Goal: Communication & Community: Participate in discussion

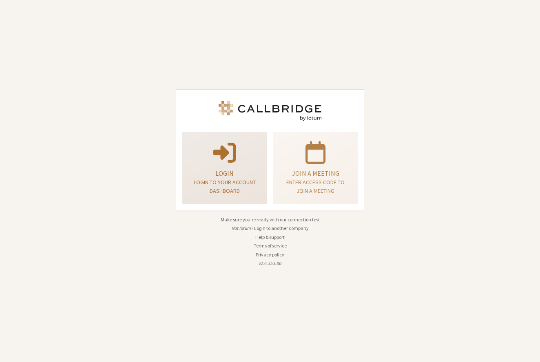
click at [231, 153] on span at bounding box center [224, 152] width 23 height 23
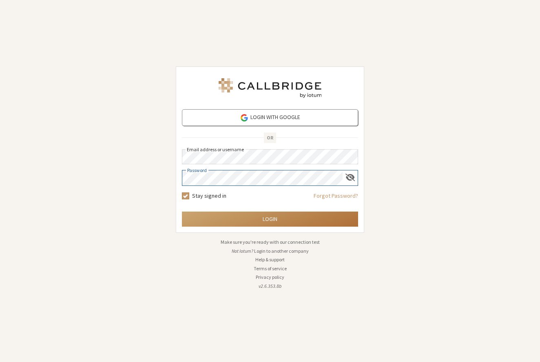
click at [260, 217] on button "Login" at bounding box center [270, 219] width 176 height 15
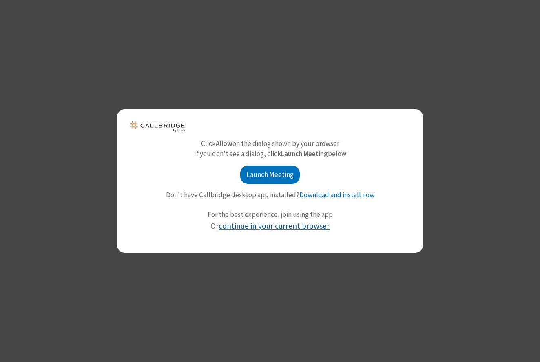
click at [299, 225] on link "continue in your current browser" at bounding box center [274, 226] width 111 height 10
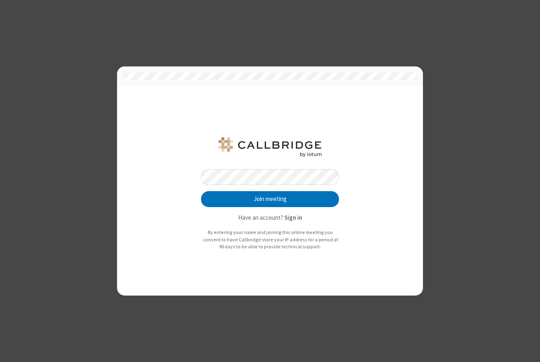
click at [270, 200] on button "Join meeting" at bounding box center [270, 199] width 138 height 16
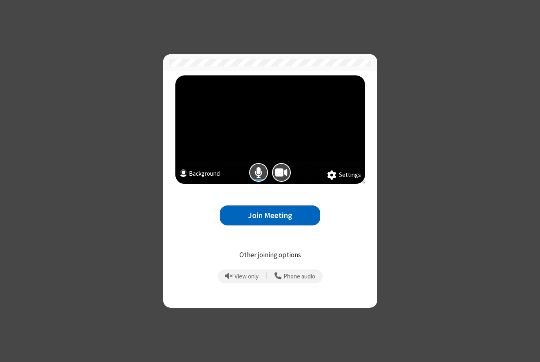
click at [275, 209] on button "Join Meeting" at bounding box center [270, 216] width 100 height 20
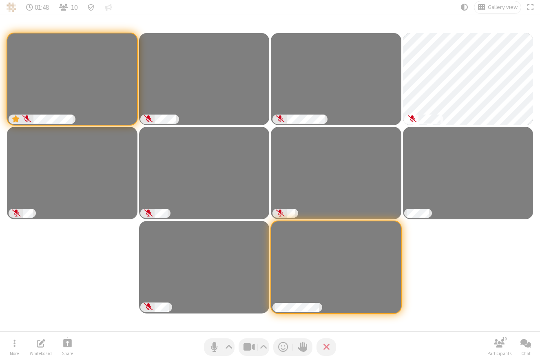
click at [419, 275] on div "Participants" at bounding box center [270, 173] width 528 height 305
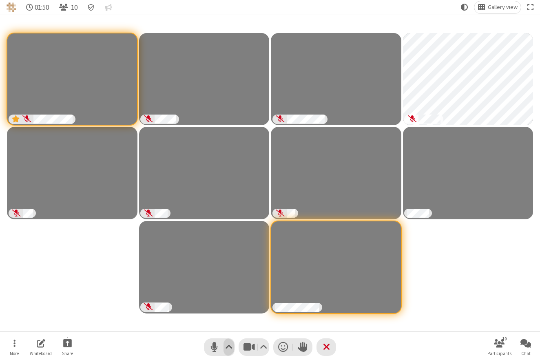
click at [229, 347] on span "Audio settings" at bounding box center [228, 347] width 7 height 12
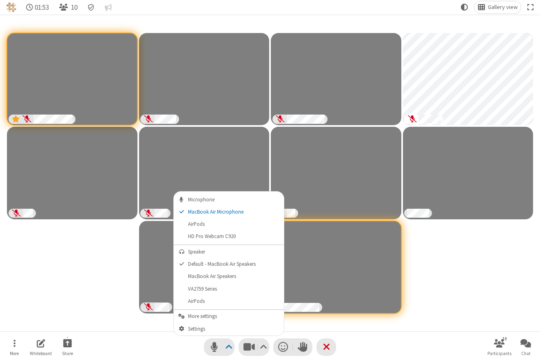
click at [432, 281] on div "Participants" at bounding box center [270, 173] width 528 height 305
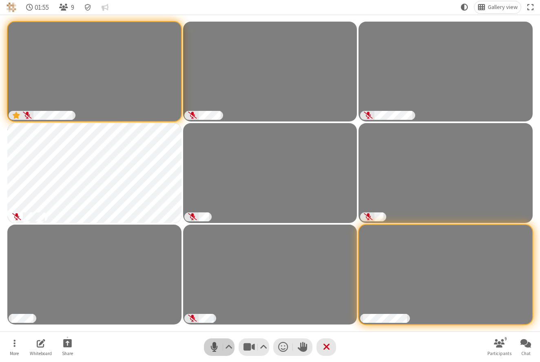
click at [208, 345] on span "Mute (⌘+Shift+A)" at bounding box center [214, 347] width 12 height 12
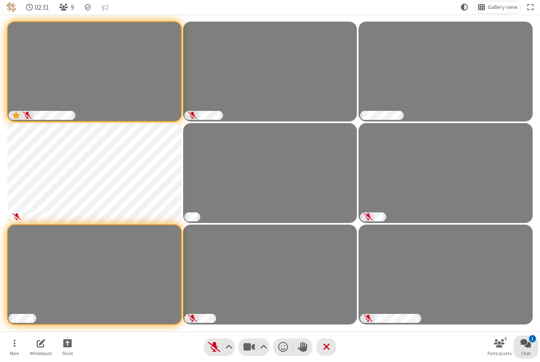
click at [527, 344] on span "Open chat" at bounding box center [525, 344] width 11 height 10
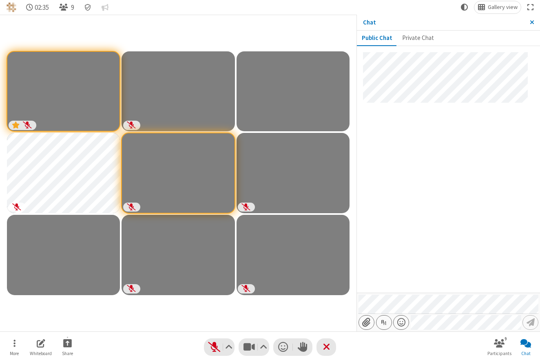
click at [460, 197] on div at bounding box center [448, 172] width 183 height 241
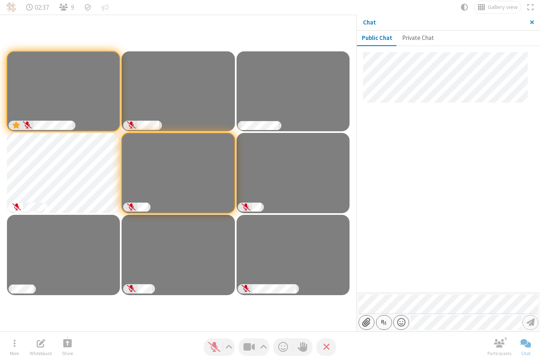
click at [458, 195] on div at bounding box center [448, 172] width 183 height 241
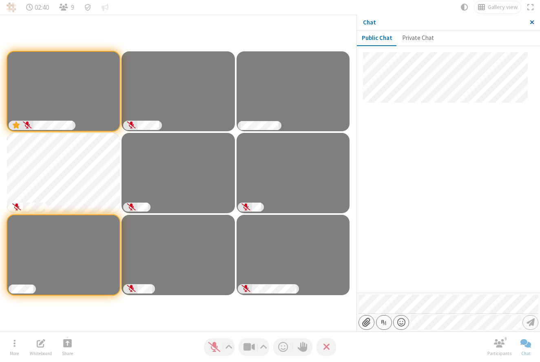
click at [532, 21] on span "Close sidebar" at bounding box center [532, 22] width 4 height 6
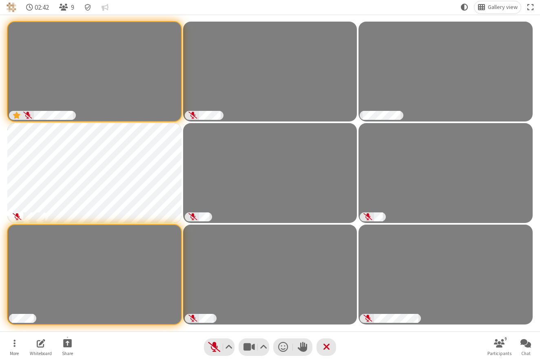
click at [391, 351] on nav "More Whiteboard Share Audio Video Send a reaction Raise hand Leave 9 Participan…" at bounding box center [270, 347] width 536 height 31
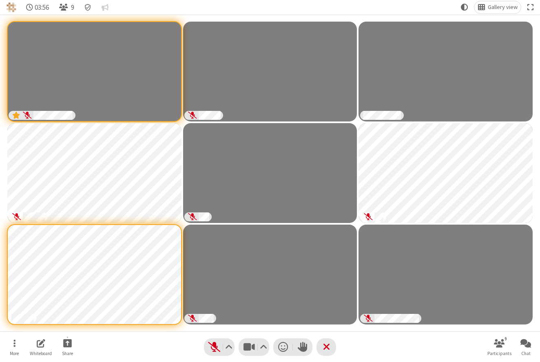
click at [373, 350] on nav "More Whiteboard Share Audio Video Send a reaction Raise hand Leave 9 Participan…" at bounding box center [270, 347] width 536 height 31
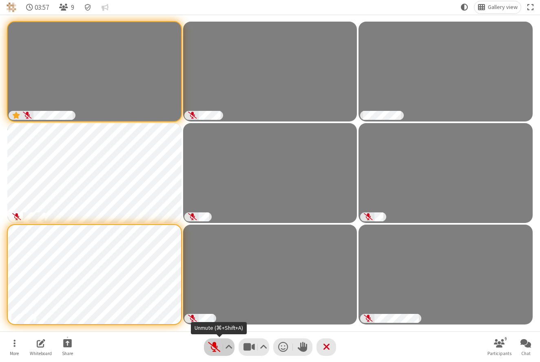
click at [210, 347] on span "Unmute (⌘+Shift+A)" at bounding box center [214, 347] width 12 height 12
click at [226, 350] on span "Audio settings" at bounding box center [228, 347] width 7 height 12
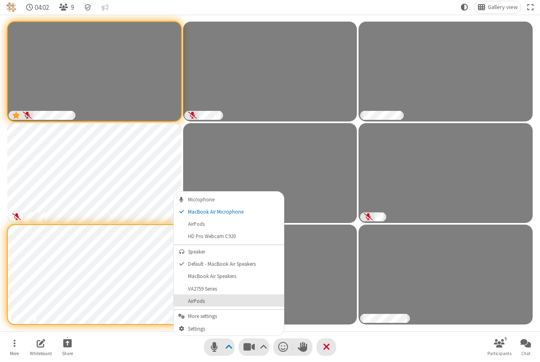
click at [225, 303] on span "AirPods" at bounding box center [234, 302] width 92 height 6
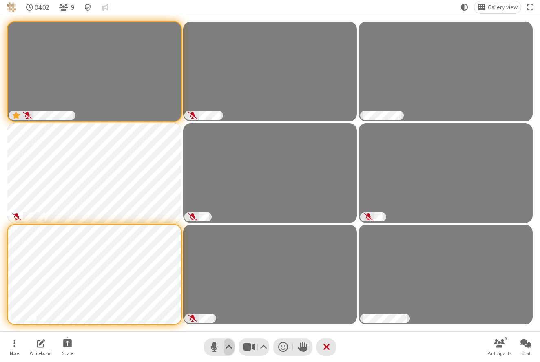
click at [226, 352] on span "Audio settings" at bounding box center [228, 347] width 7 height 12
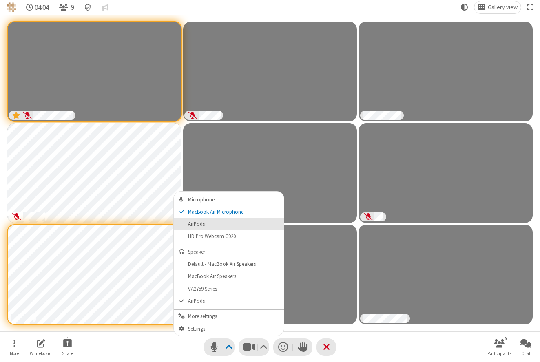
click at [219, 227] on span "AirPods" at bounding box center [234, 224] width 92 height 6
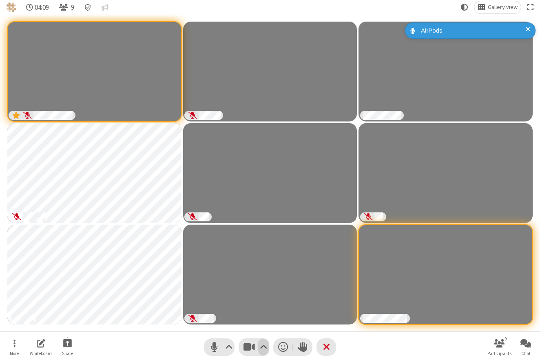
click at [266, 345] on span "Video setting" at bounding box center [263, 347] width 7 height 12
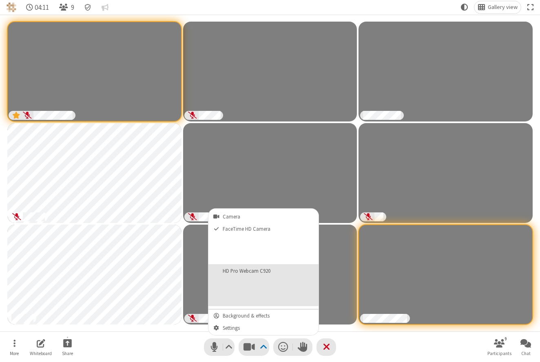
click at [263, 292] on button "HD Pro Webcam C920" at bounding box center [263, 285] width 110 height 42
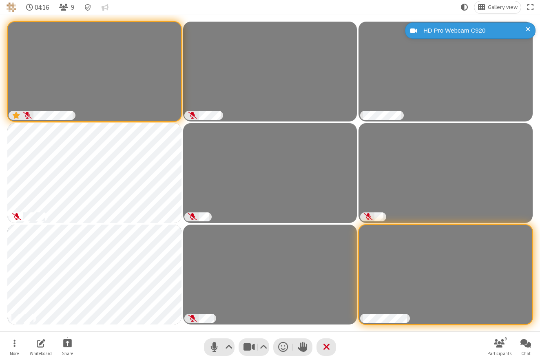
click at [527, 28] on span at bounding box center [528, 30] width 4 height 9
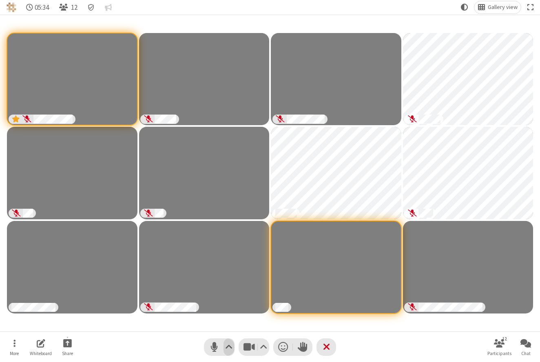
click at [230, 351] on span "Audio settings" at bounding box center [228, 347] width 7 height 12
click at [302, 308] on span "Participants" at bounding box center [301, 302] width 8 height 11
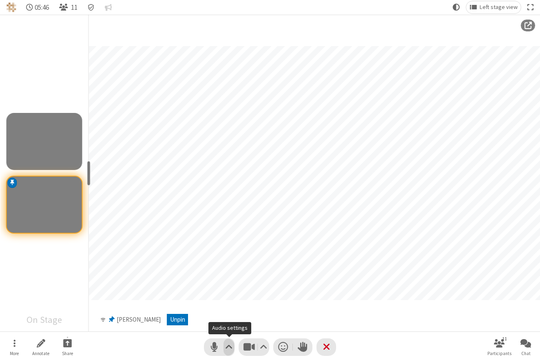
click at [230, 345] on span "Audio settings" at bounding box center [228, 347] width 7 height 12
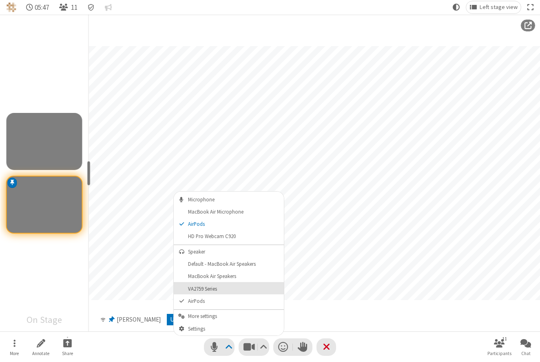
click at [216, 287] on span "VA2759 Series" at bounding box center [234, 289] width 92 height 6
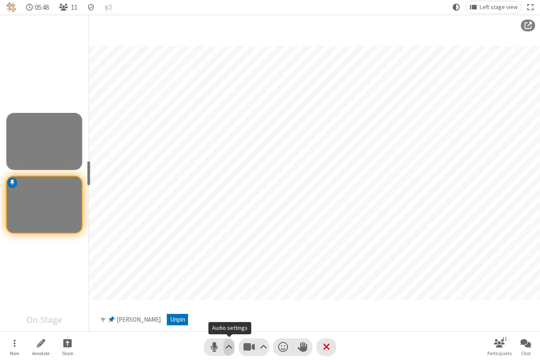
click at [226, 350] on span "Audio settings" at bounding box center [228, 347] width 7 height 12
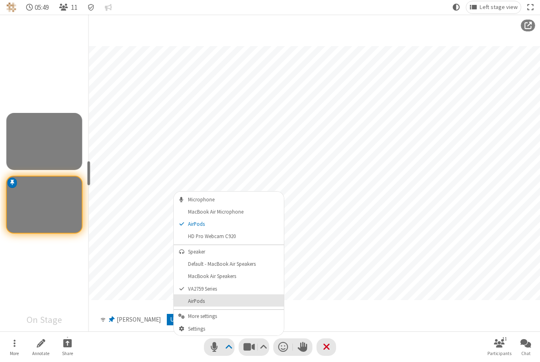
click at [213, 297] on button "AirPods" at bounding box center [229, 301] width 110 height 12
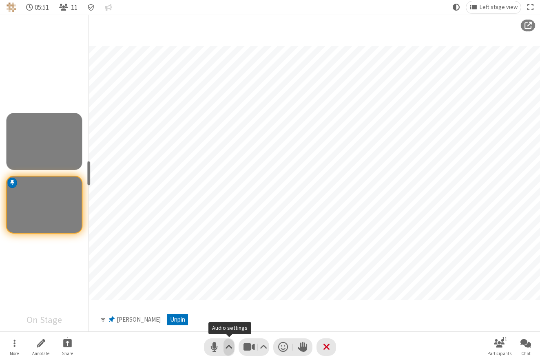
click at [227, 349] on span "Audio settings" at bounding box center [228, 347] width 7 height 12
click at [371, 323] on div "Participant" at bounding box center [315, 173] width 452 height 317
click at [212, 346] on span "Mute (⌘+Shift+A)" at bounding box center [214, 347] width 12 height 12
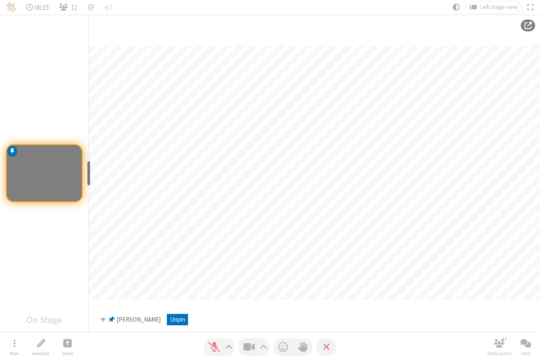
click at [247, 316] on div "Participant" at bounding box center [315, 173] width 452 height 317
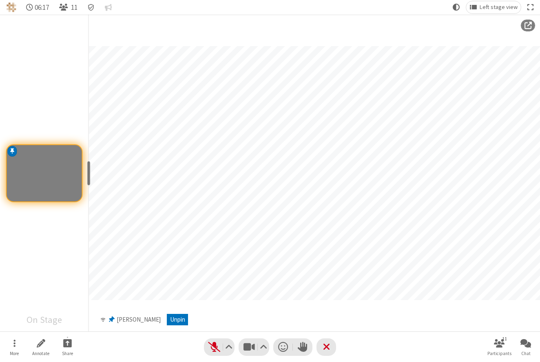
click at [200, 350] on nav "More Annotate Share Audio Video Send a reaction Raise hand Leave 11 Participant…" at bounding box center [270, 347] width 536 height 31
click at [378, 316] on div "Participant" at bounding box center [315, 173] width 452 height 317
click at [213, 346] on span "Unmute (⌘+Shift+A)" at bounding box center [214, 347] width 12 height 12
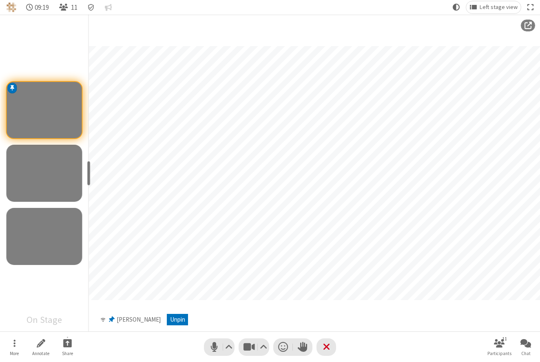
click at [385, 323] on div "Participant" at bounding box center [315, 173] width 452 height 317
click at [250, 319] on div "Participant" at bounding box center [315, 173] width 452 height 317
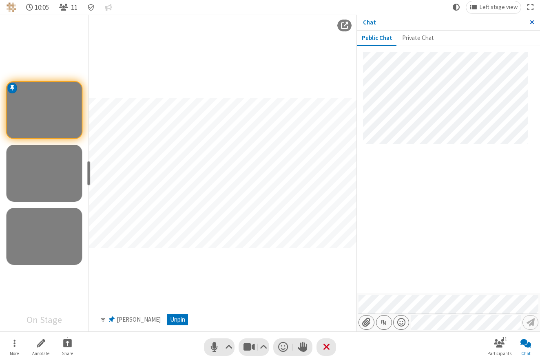
click at [534, 21] on span "Close sidebar" at bounding box center [532, 22] width 4 height 6
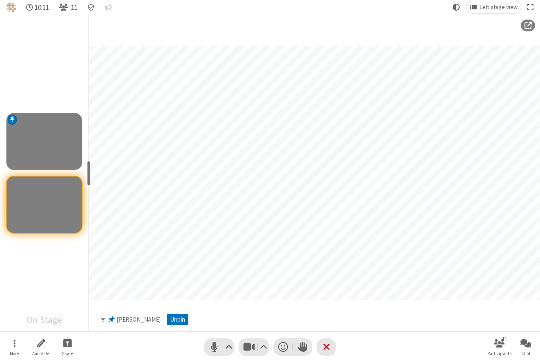
click at [315, 326] on div "Participant" at bounding box center [315, 173] width 452 height 317
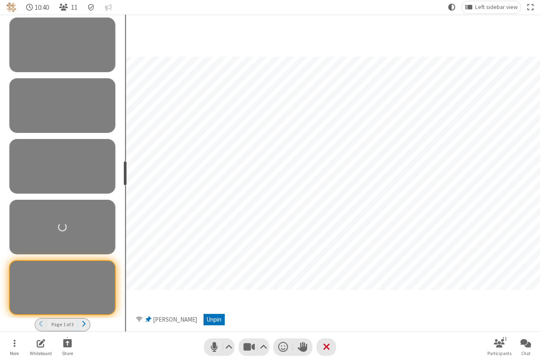
drag, startPoint x: 90, startPoint y: 166, endPoint x: 125, endPoint y: 168, distance: 34.7
click at [124, 168] on div "resize" at bounding box center [125, 173] width 3 height 24
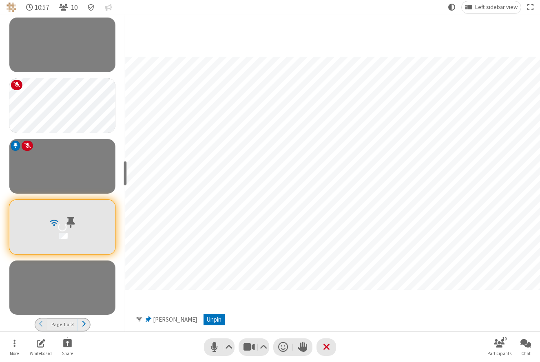
click at [106, 229] on div "Participants" at bounding box center [62, 227] width 106 height 55
click at [53, 224] on span "Participants" at bounding box center [54, 222] width 11 height 11
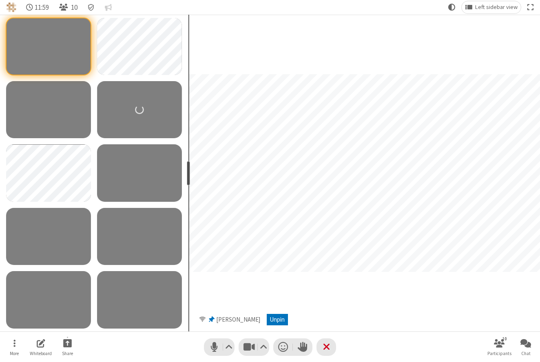
drag, startPoint x: 126, startPoint y: 169, endPoint x: 187, endPoint y: 148, distance: 64.8
click at [187, 148] on section "resize" at bounding box center [94, 173] width 188 height 317
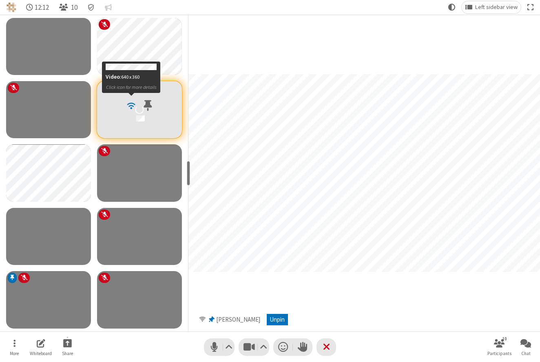
click at [132, 108] on span "Participants" at bounding box center [131, 105] width 11 height 11
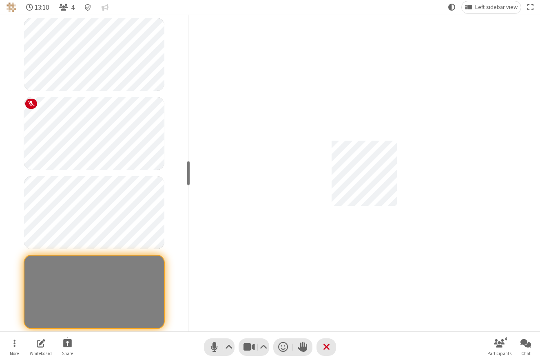
click at [240, 195] on div "Participant" at bounding box center [364, 173] width 352 height 317
click at [190, 170] on div "resize" at bounding box center [188, 173] width 3 height 24
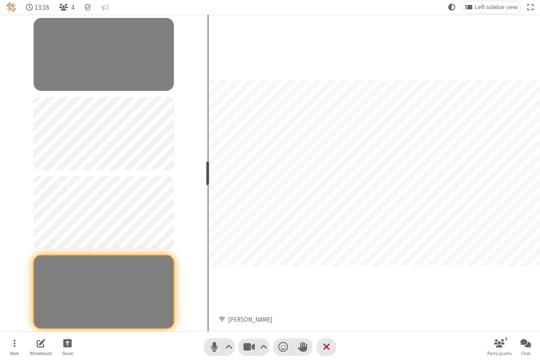
drag, startPoint x: 190, startPoint y: 170, endPoint x: 206, endPoint y: 169, distance: 16.4
click at [206, 169] on div "resize" at bounding box center [207, 173] width 3 height 24
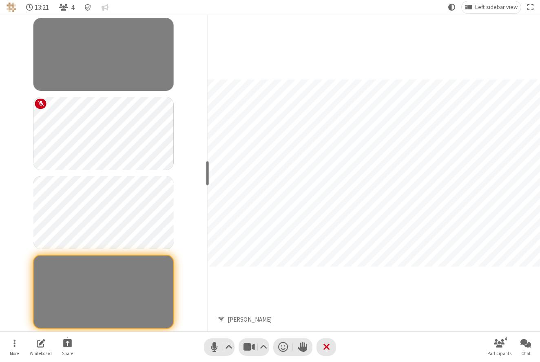
click at [265, 309] on div "Participant" at bounding box center [373, 173] width 333 height 317
click at [71, 345] on span "Start sharing" at bounding box center [67, 344] width 9 height 10
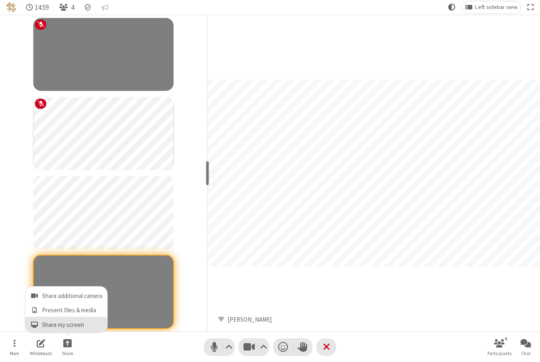
click at [71, 325] on span "Share my screen" at bounding box center [72, 325] width 60 height 7
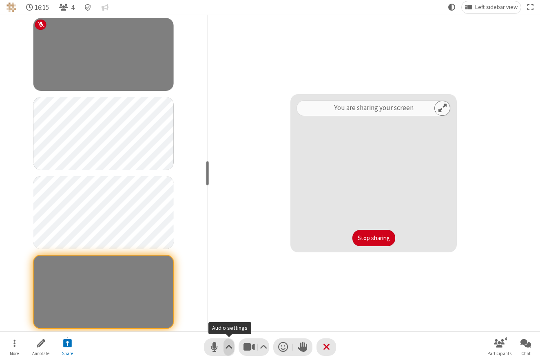
click at [230, 343] on span "Audio settings" at bounding box center [228, 347] width 7 height 12
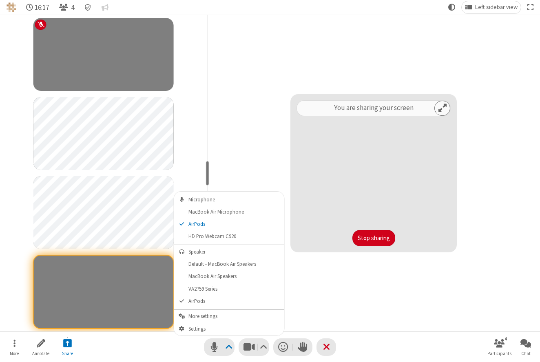
click at [349, 296] on div "You are sharing your screen Stop sharing" at bounding box center [373, 173] width 333 height 317
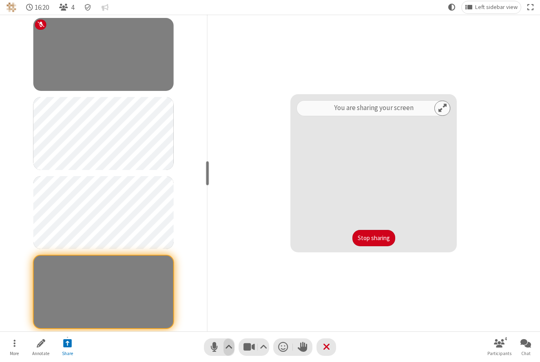
click at [231, 346] on span "Audio settings" at bounding box center [228, 347] width 7 height 12
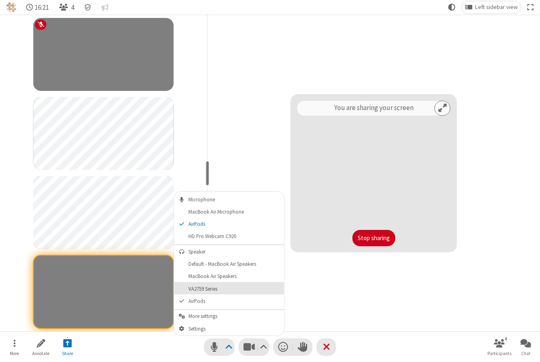
click at [226, 292] on button "VA2759 Series" at bounding box center [229, 288] width 110 height 12
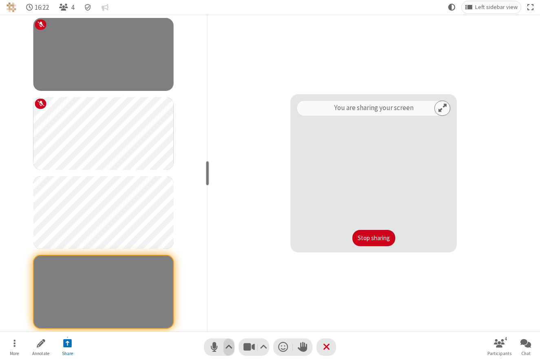
click at [227, 350] on span "Audio settings" at bounding box center [228, 347] width 7 height 12
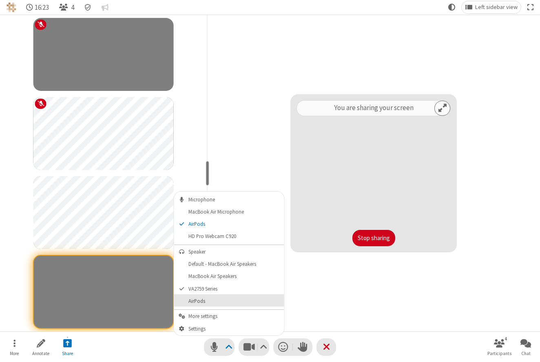
click at [220, 301] on span "AirPods" at bounding box center [234, 302] width 92 height 6
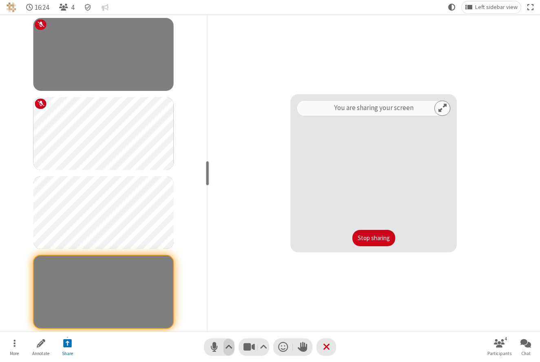
click at [227, 346] on span "Audio settings" at bounding box center [228, 347] width 7 height 12
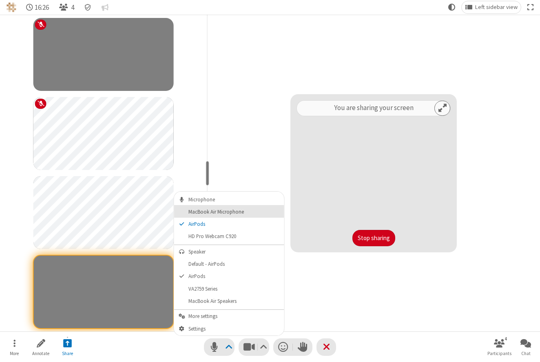
click at [219, 211] on span "MacBook Air Microphone" at bounding box center [234, 212] width 92 height 6
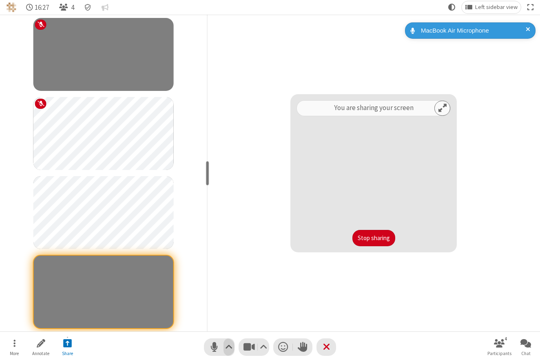
click at [230, 345] on span "Audio settings" at bounding box center [228, 347] width 7 height 12
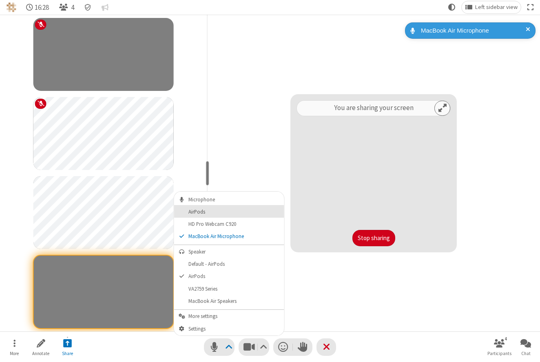
click at [211, 215] on button "AirPods" at bounding box center [229, 211] width 110 height 12
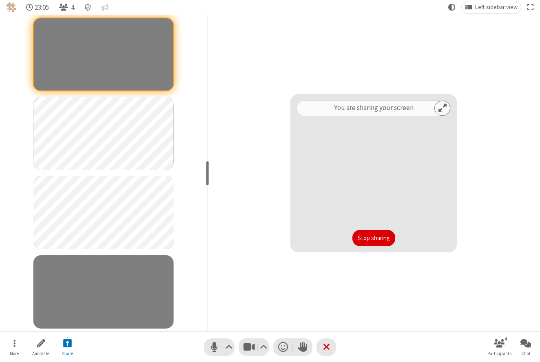
click at [384, 238] on button "Stop sharing" at bounding box center [373, 238] width 43 height 16
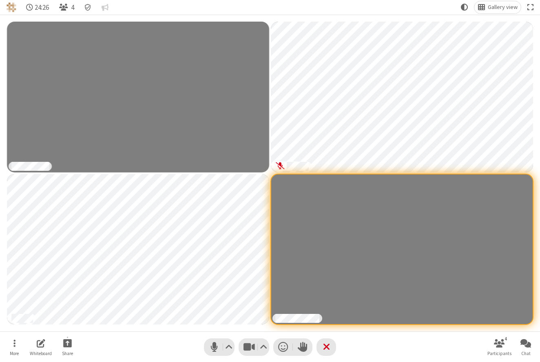
click at [371, 349] on nav "More Whiteboard Share Audio Video Send a reaction Raise hand Leave 4 Participan…" at bounding box center [270, 347] width 536 height 31
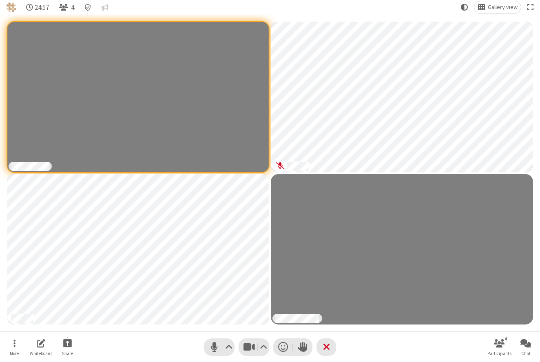
click at [373, 354] on nav "More Whiteboard Share Audio Video Send a reaction Raise hand Leave 4 Participan…" at bounding box center [270, 347] width 536 height 31
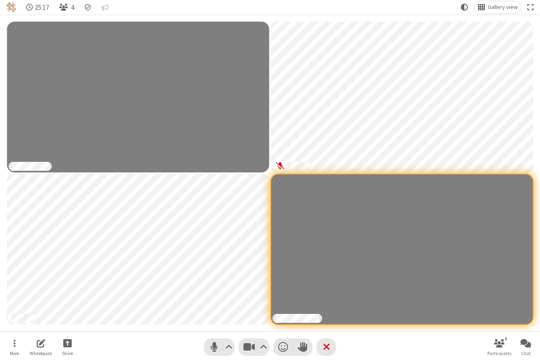
click at [353, 341] on nav "More Whiteboard Share Audio Video Send a reaction Raise hand Leave 4 Participan…" at bounding box center [270, 347] width 536 height 31
click at [332, 342] on button "Leave" at bounding box center [327, 348] width 20 height 18
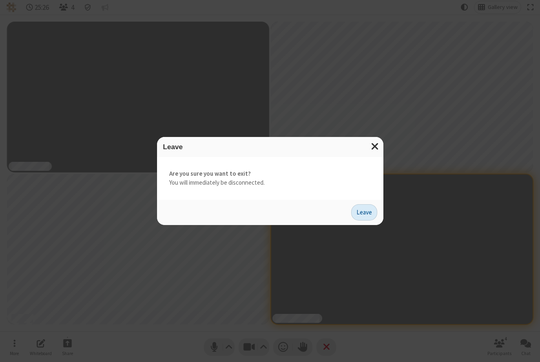
click at [366, 213] on button "Leave" at bounding box center [364, 212] width 26 height 16
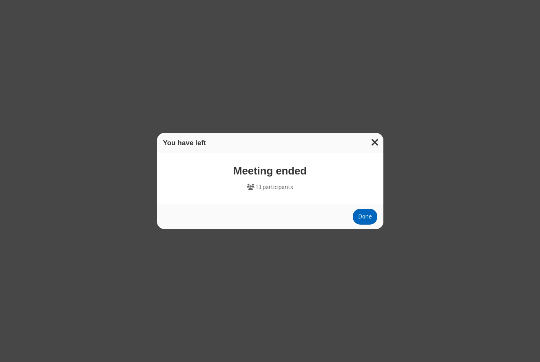
click at [368, 212] on button "Done" at bounding box center [365, 217] width 24 height 16
